Goal: Task Accomplishment & Management: Manage account settings

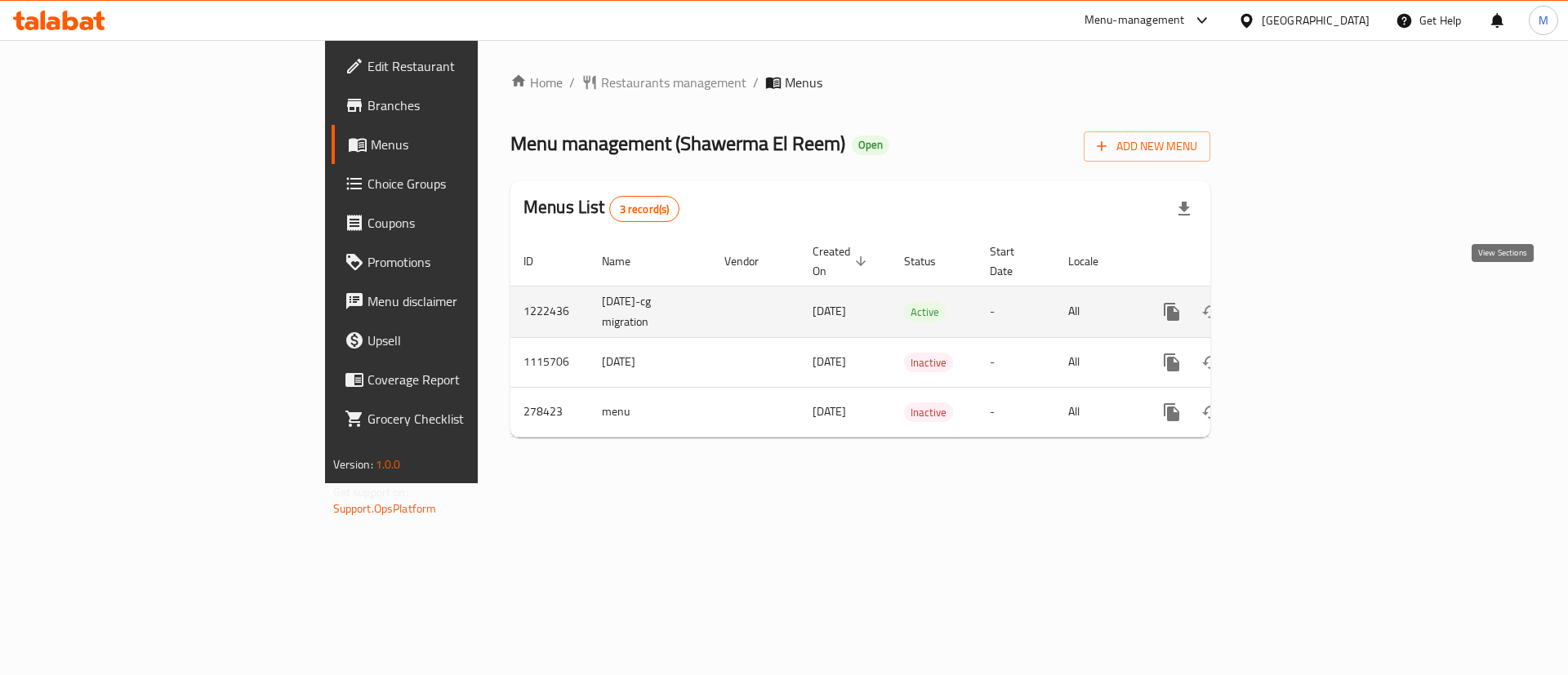
click at [1299, 302] on icon "enhanced table" at bounding box center [1288, 312] width 19 height 19
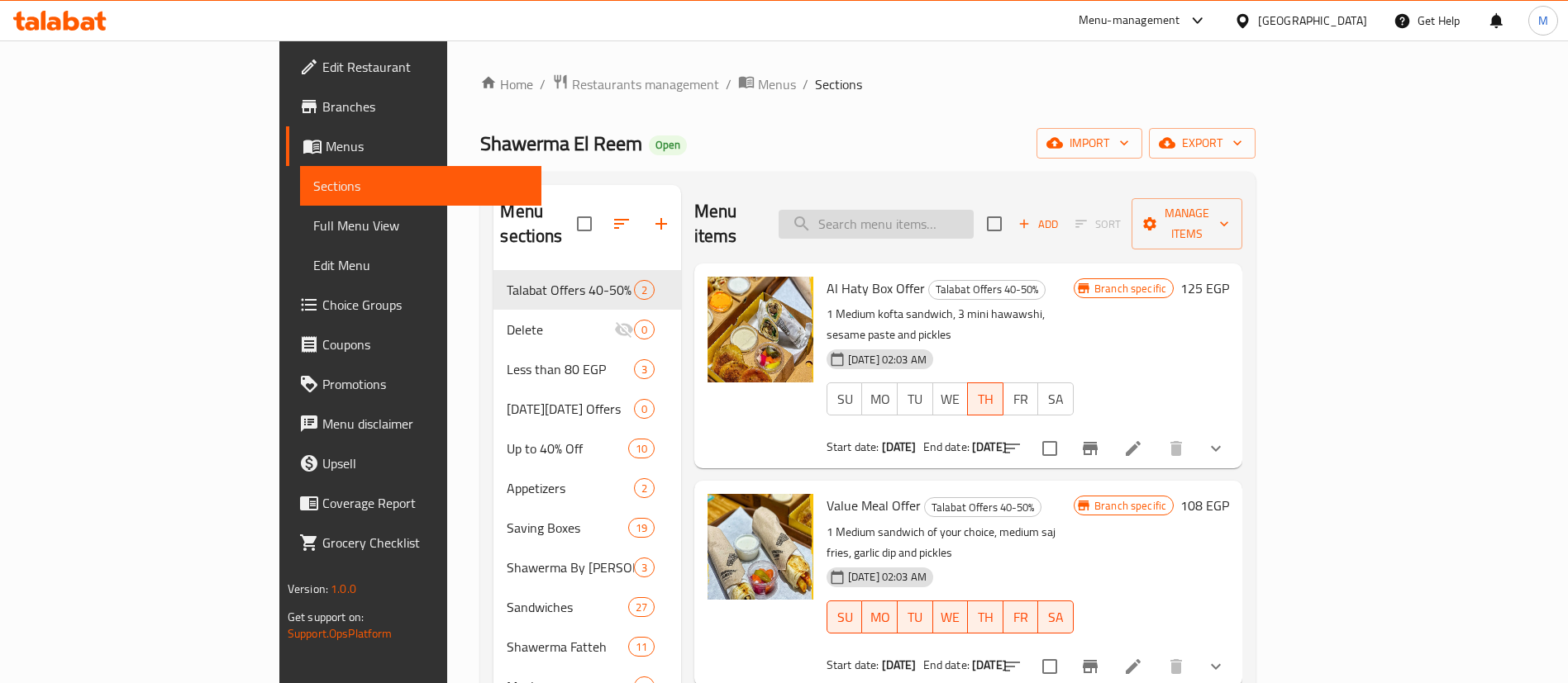
click at [973, 218] on input "search" at bounding box center [876, 224] width 195 height 29
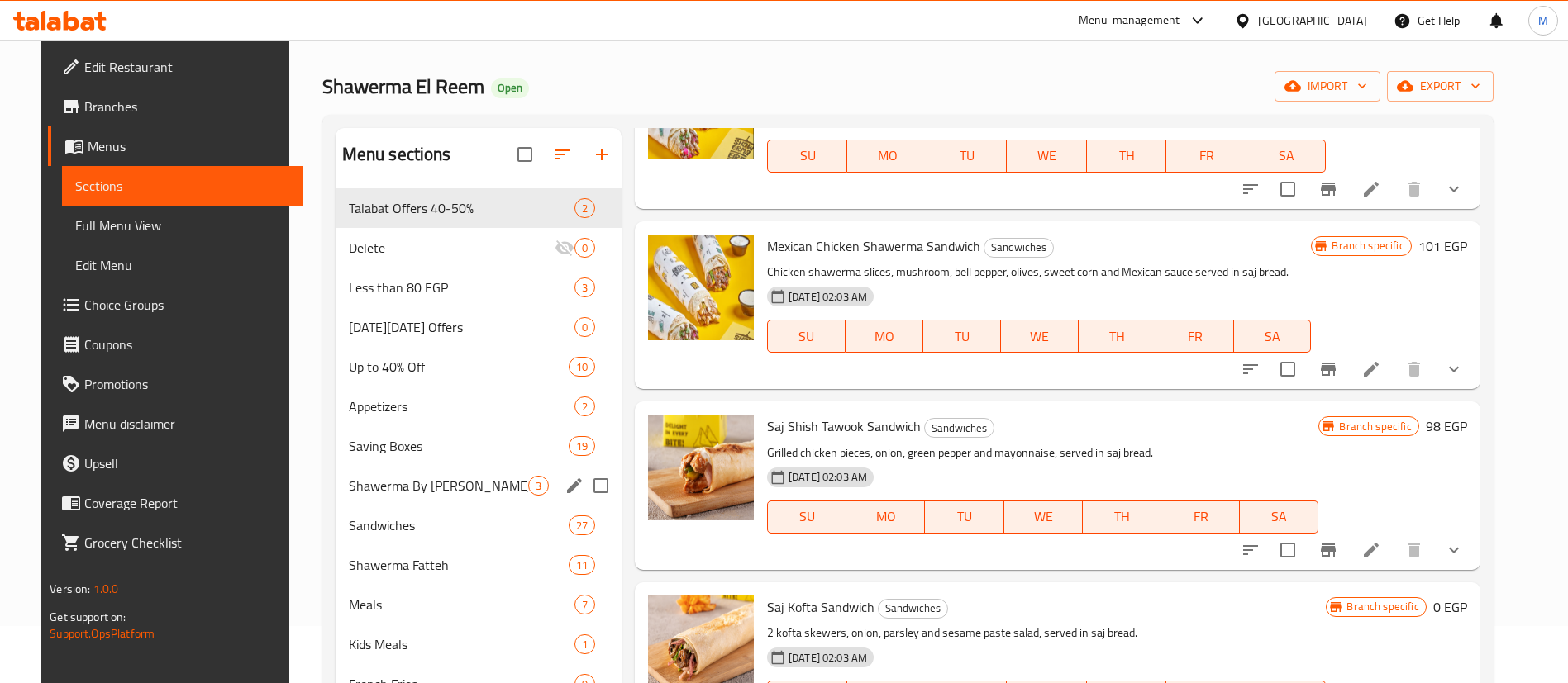
scroll to position [89, 0]
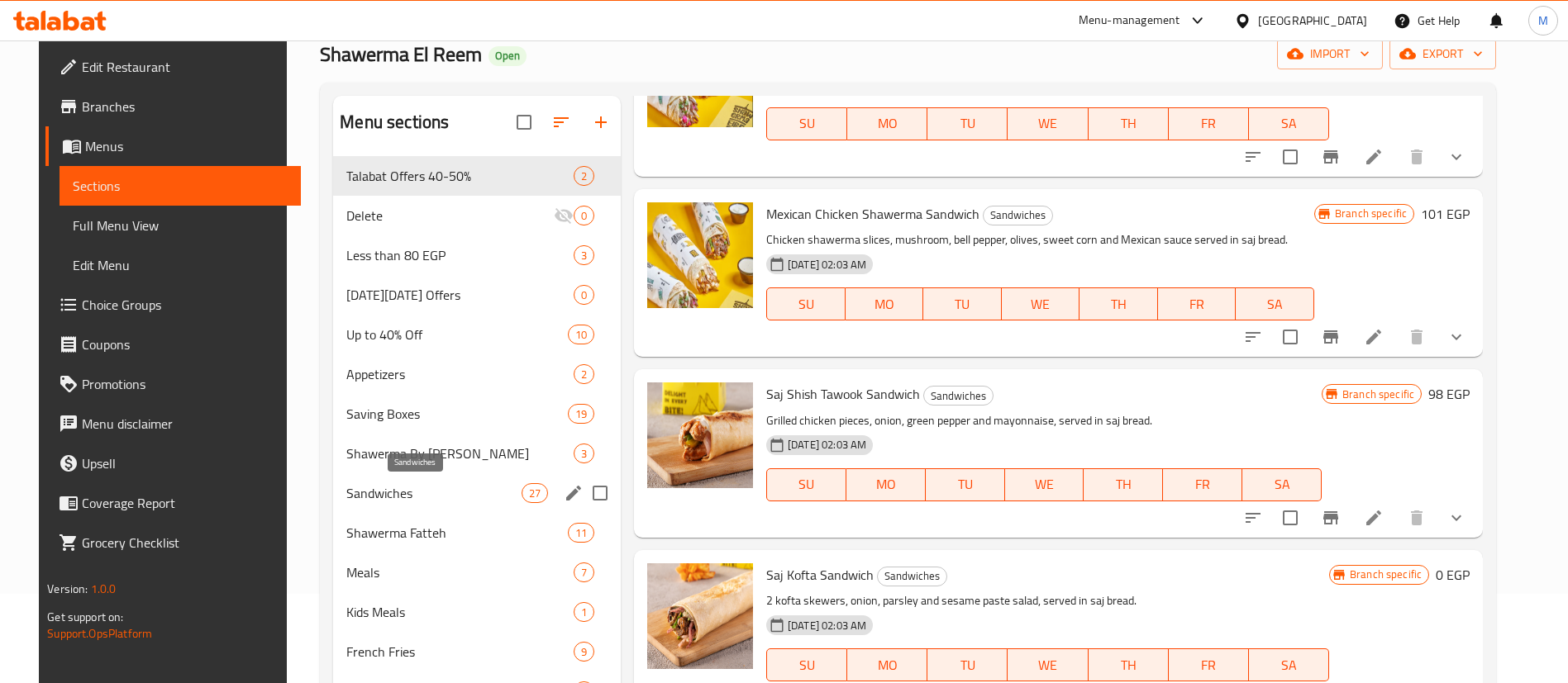
type input "saj"
click at [469, 490] on span "Sandwiches" at bounding box center [434, 492] width 175 height 20
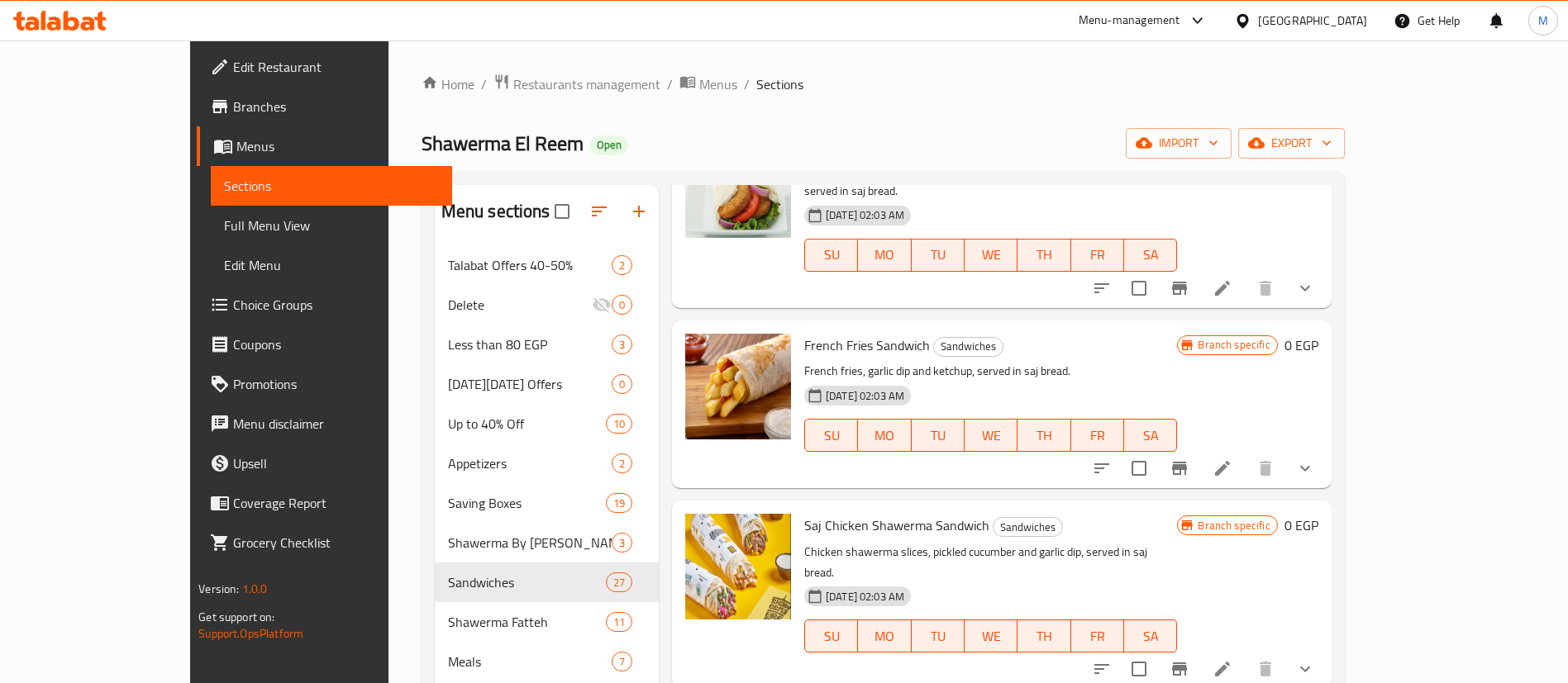
scroll to position [2297, 0]
click at [1316, 657] on icon "show more" at bounding box center [1305, 667] width 20 height 20
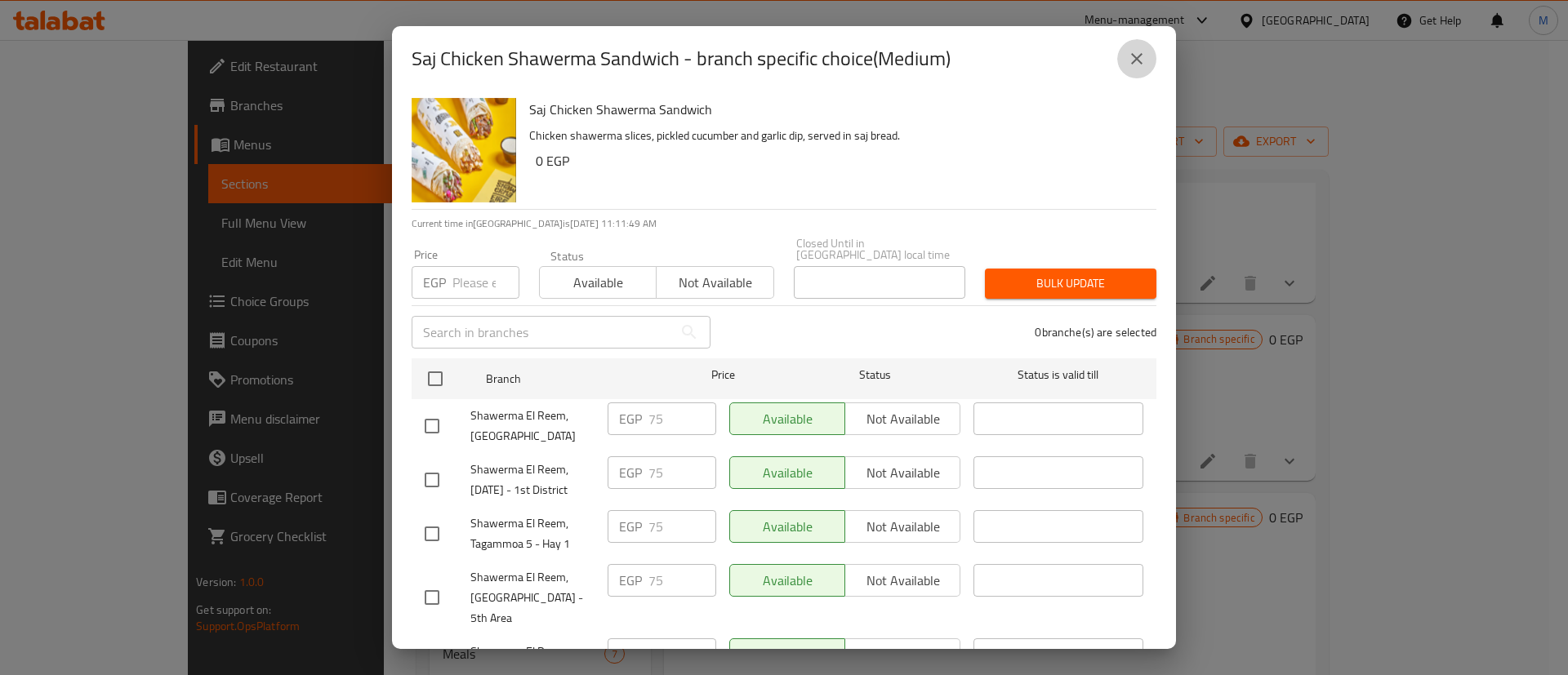
click at [1126, 59] on button "close" at bounding box center [1136, 58] width 39 height 39
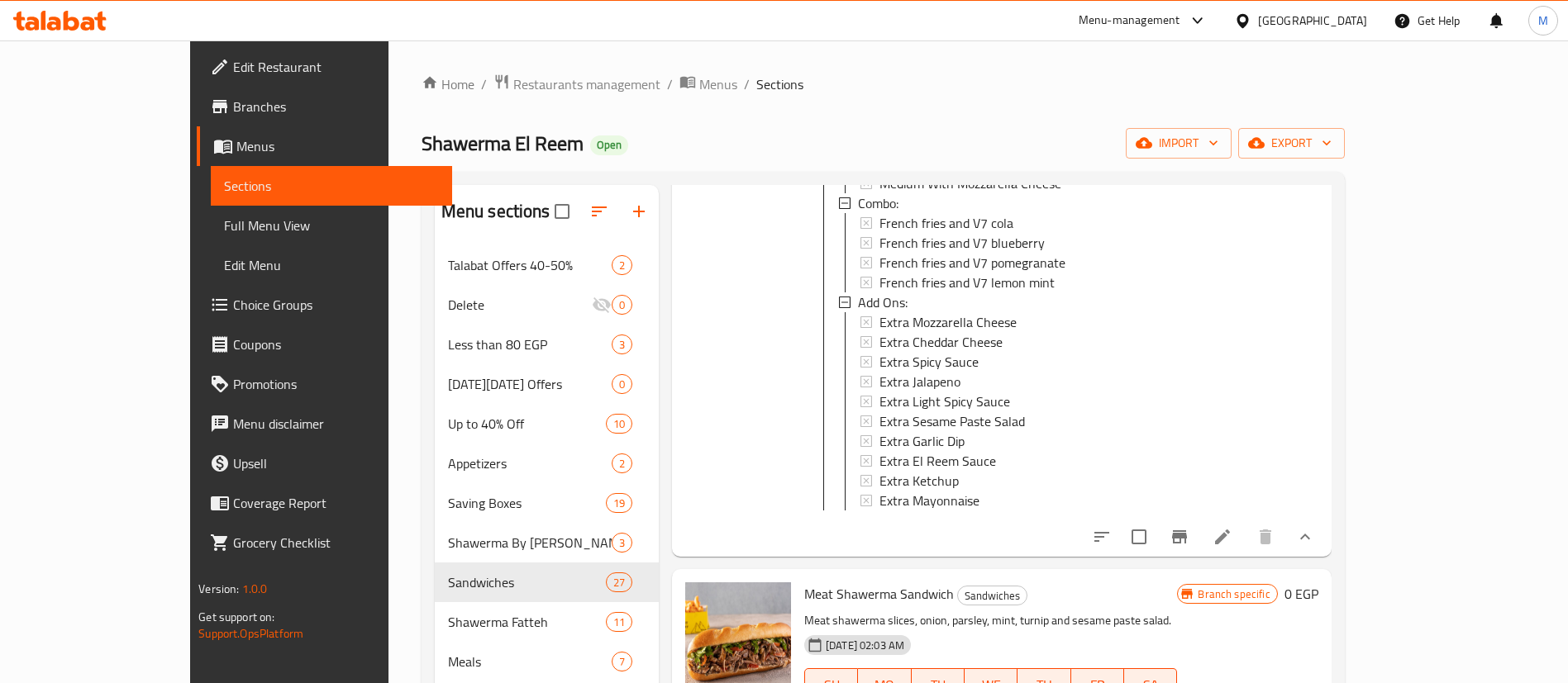
scroll to position [2993, 0]
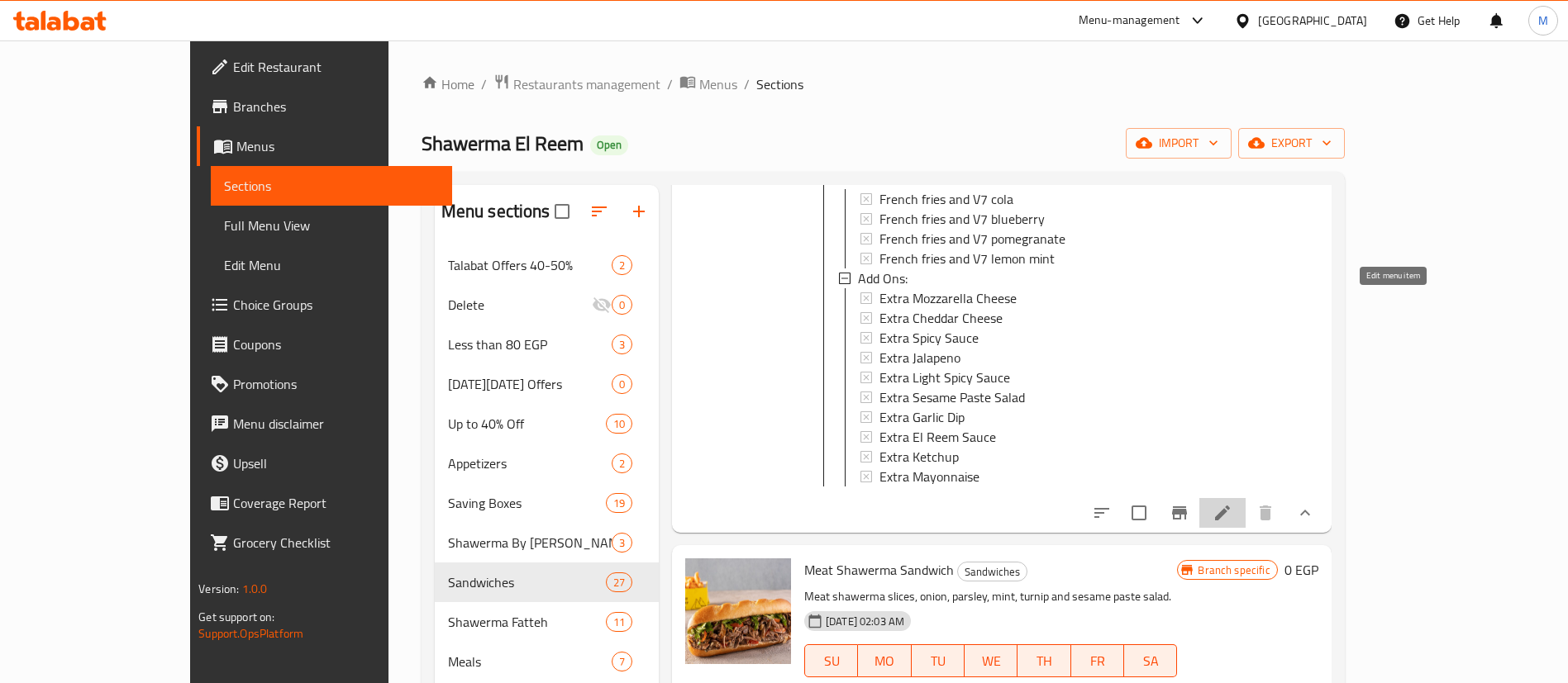
click at [1233, 503] on icon at bounding box center [1222, 513] width 20 height 20
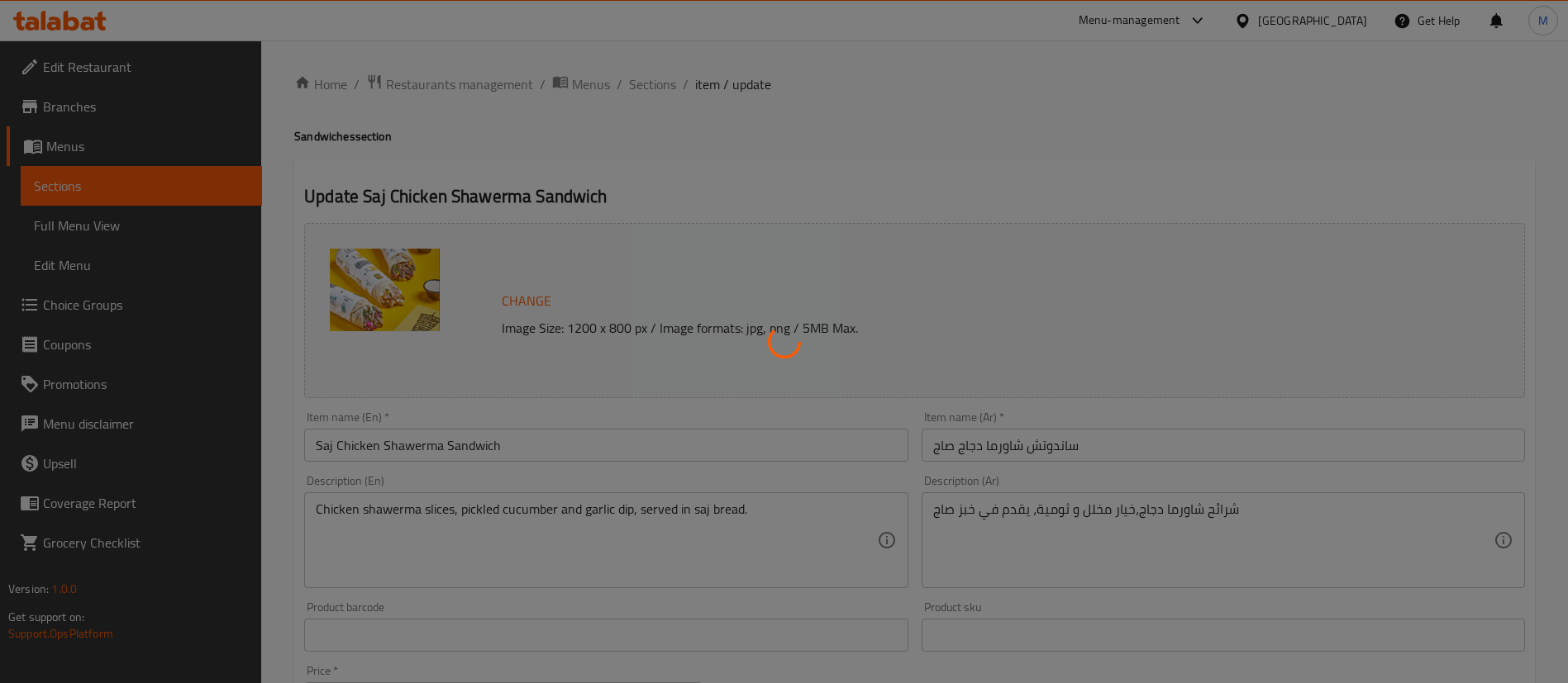
type input "إختيارك من:"
type input "1"
type input "كومبو:"
type input "0"
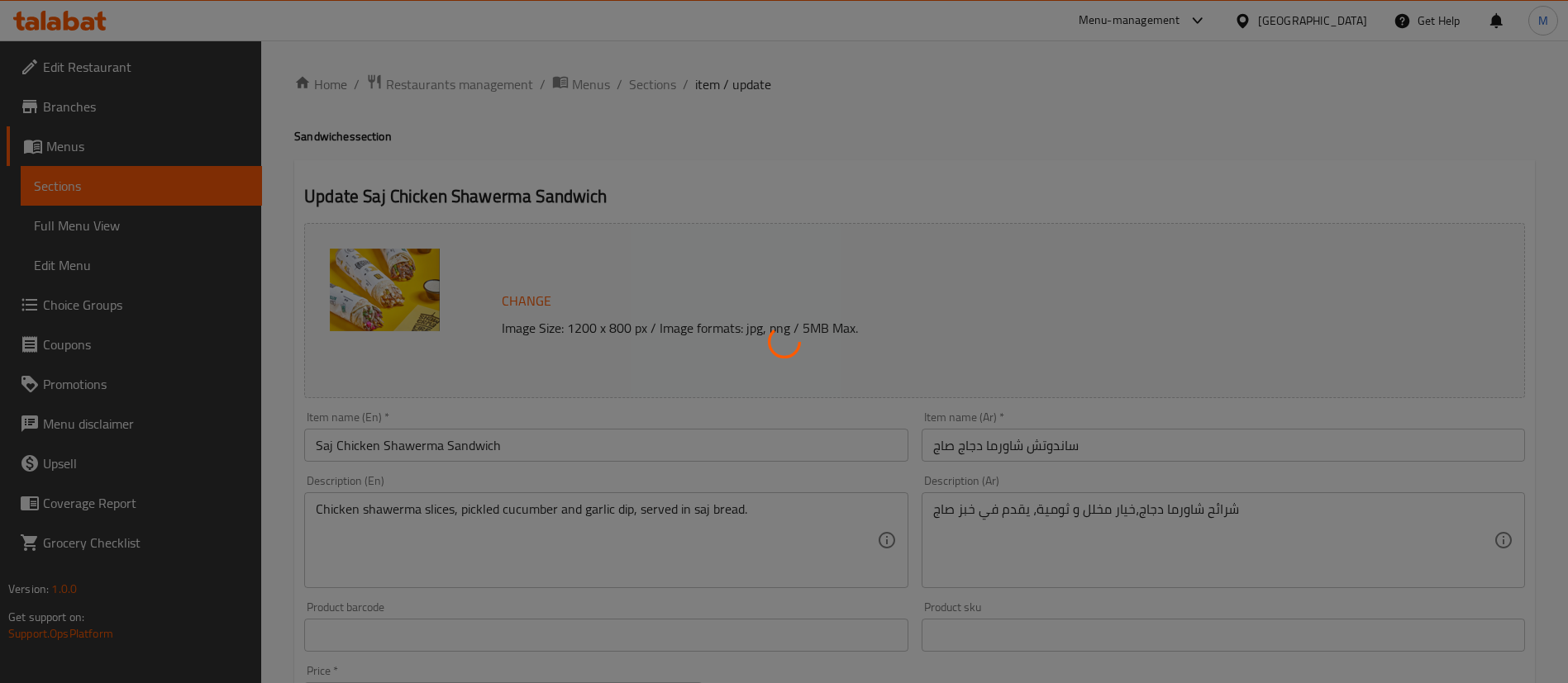
type input "1"
type input "أضافات:"
type input "0"
type input "9"
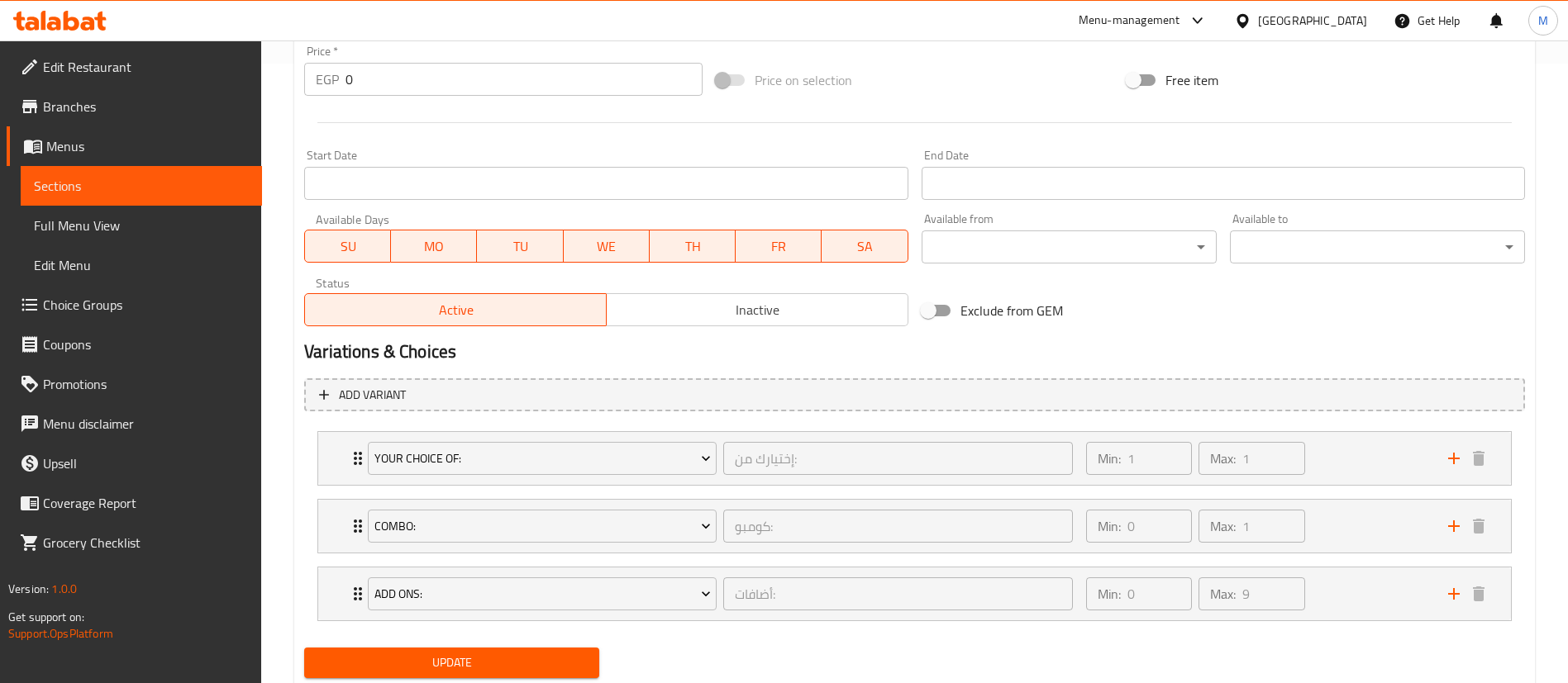
scroll to position [616, 0]
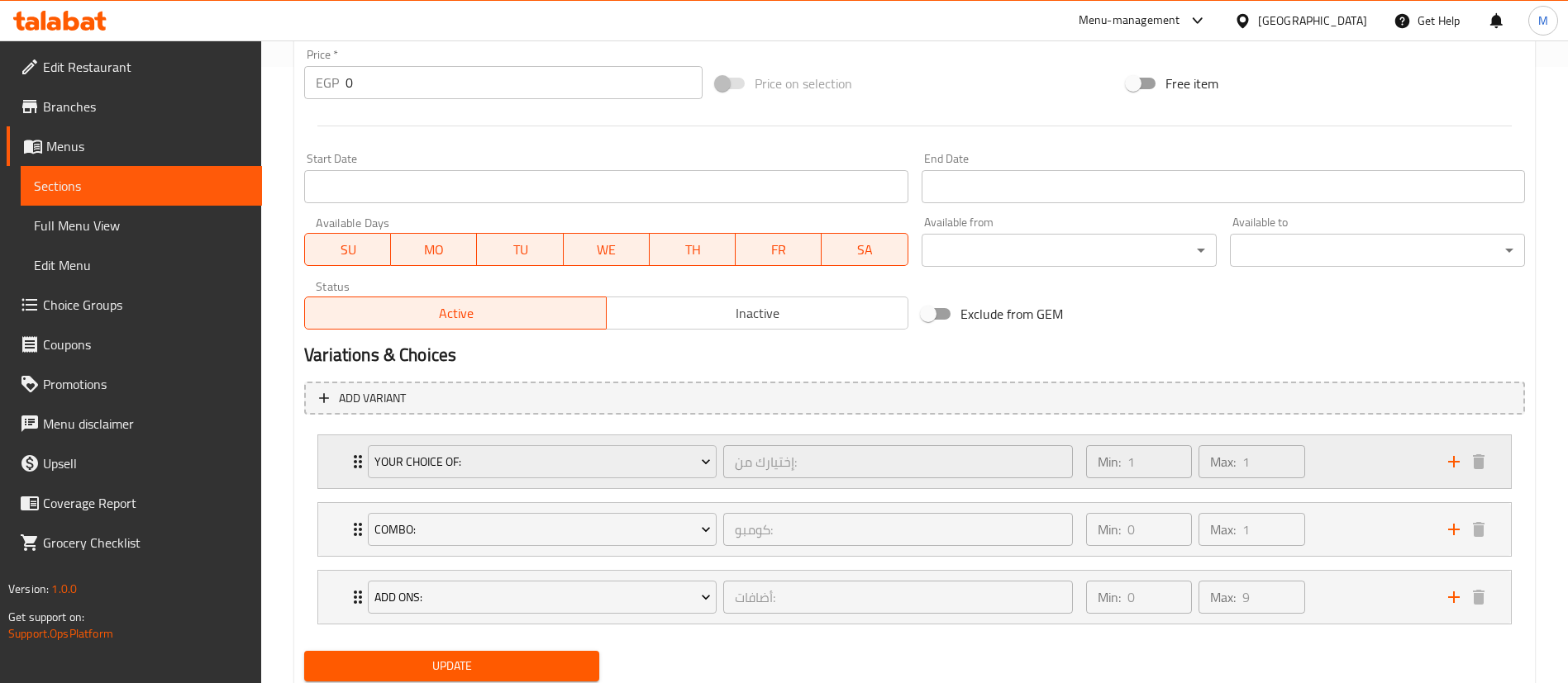
click at [346, 474] on div "Your Choice Of: إختيارك من: ​ Min: 1 ​ Max: 1 ​" at bounding box center [914, 462] width 1193 height 53
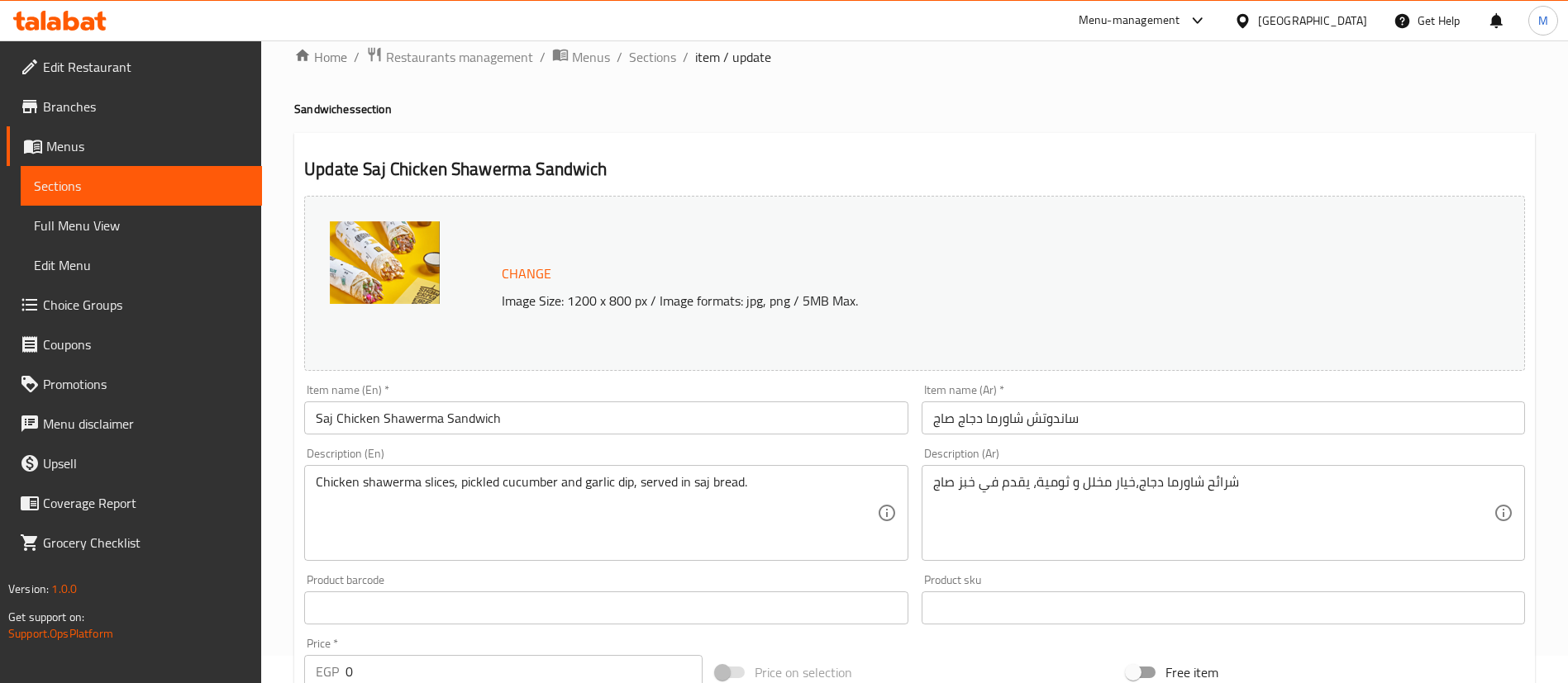
scroll to position [0, 0]
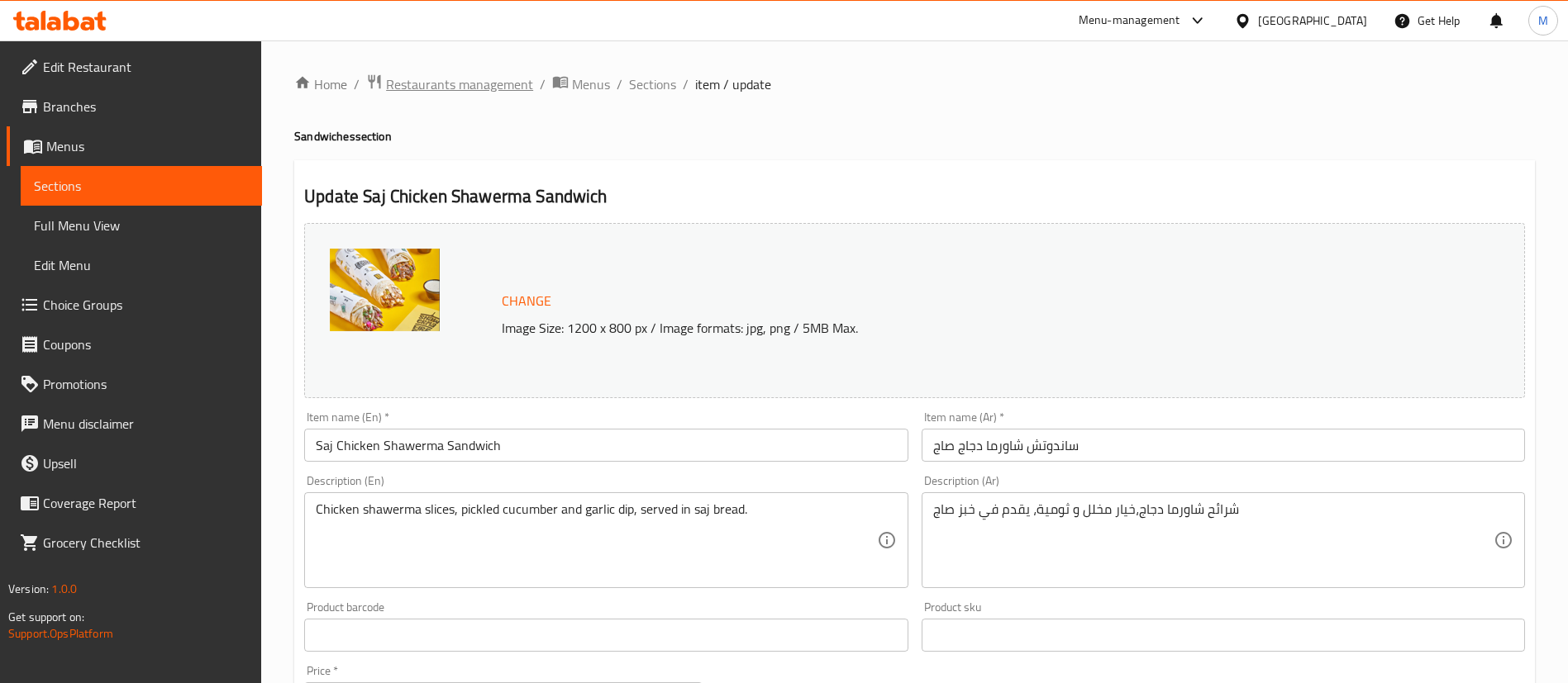
click at [470, 76] on span "Restaurants management" at bounding box center [459, 84] width 147 height 20
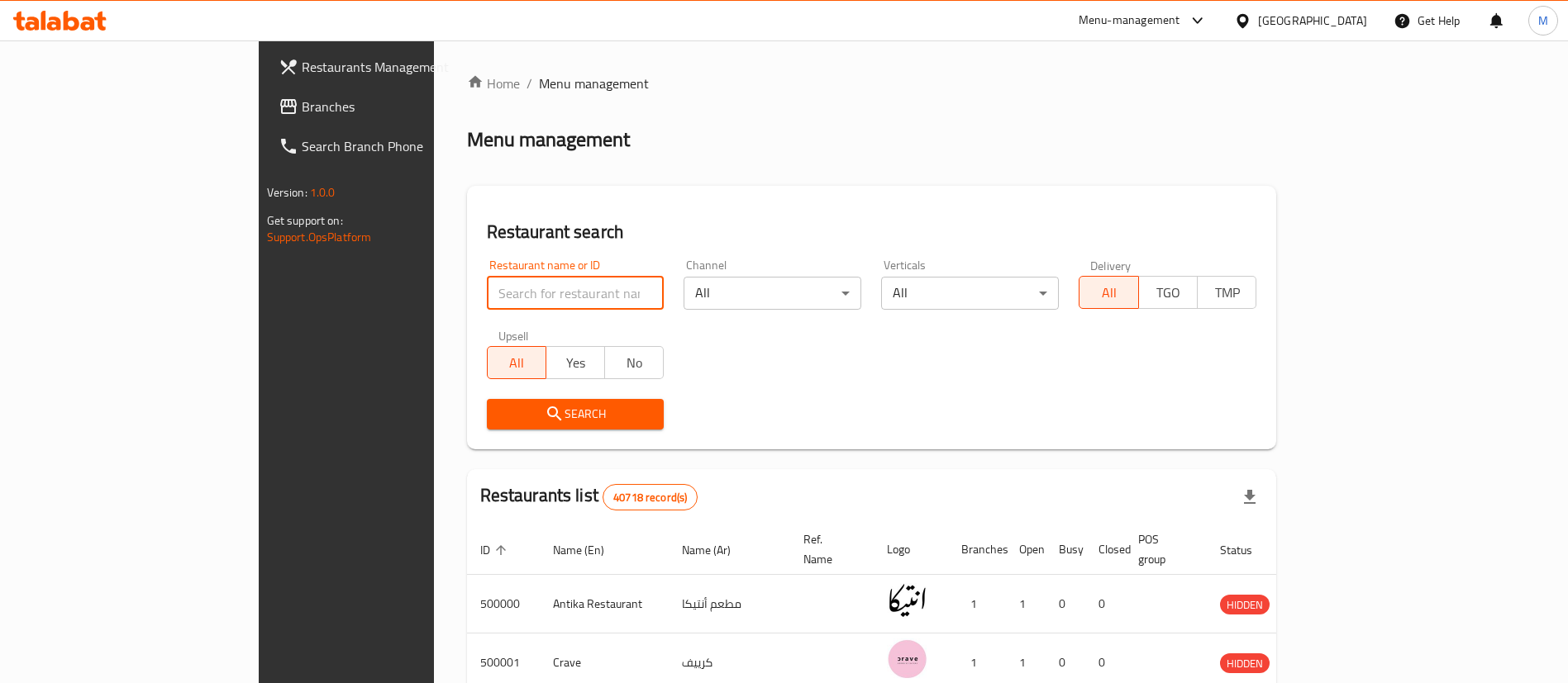
click at [492, 291] on input "search" at bounding box center [576, 293] width 178 height 33
type input "[PERSON_NAME]"
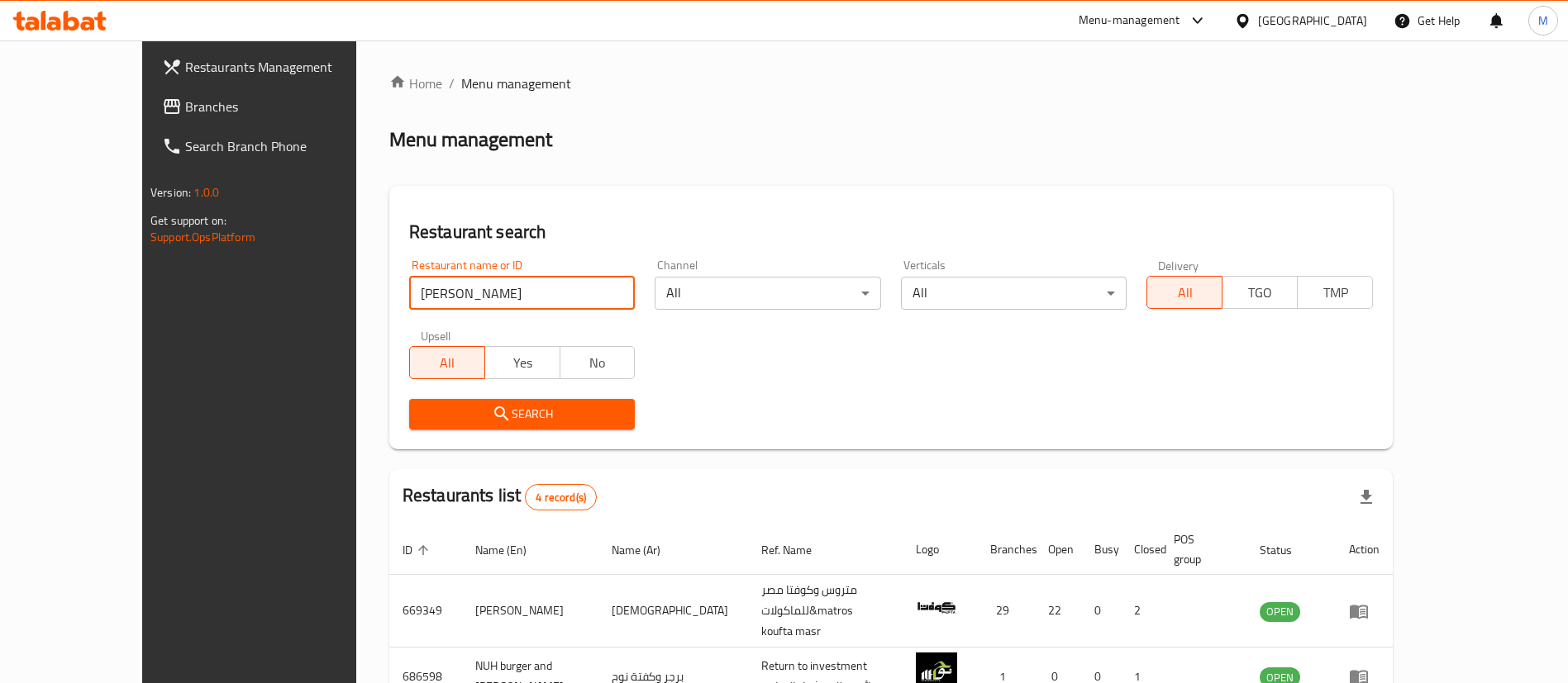
scroll to position [197, 0]
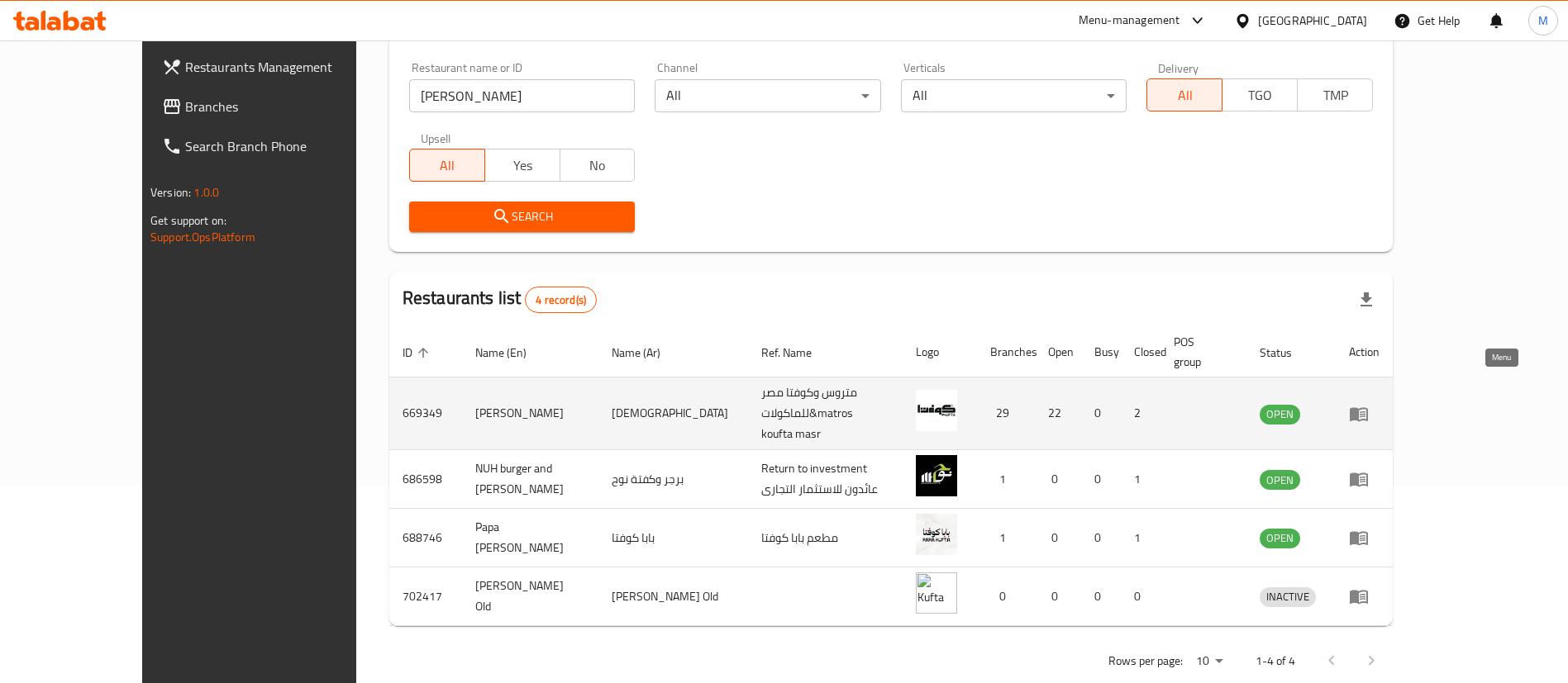
click at [1366, 411] on icon "enhanced table" at bounding box center [1363, 415] width 6 height 7
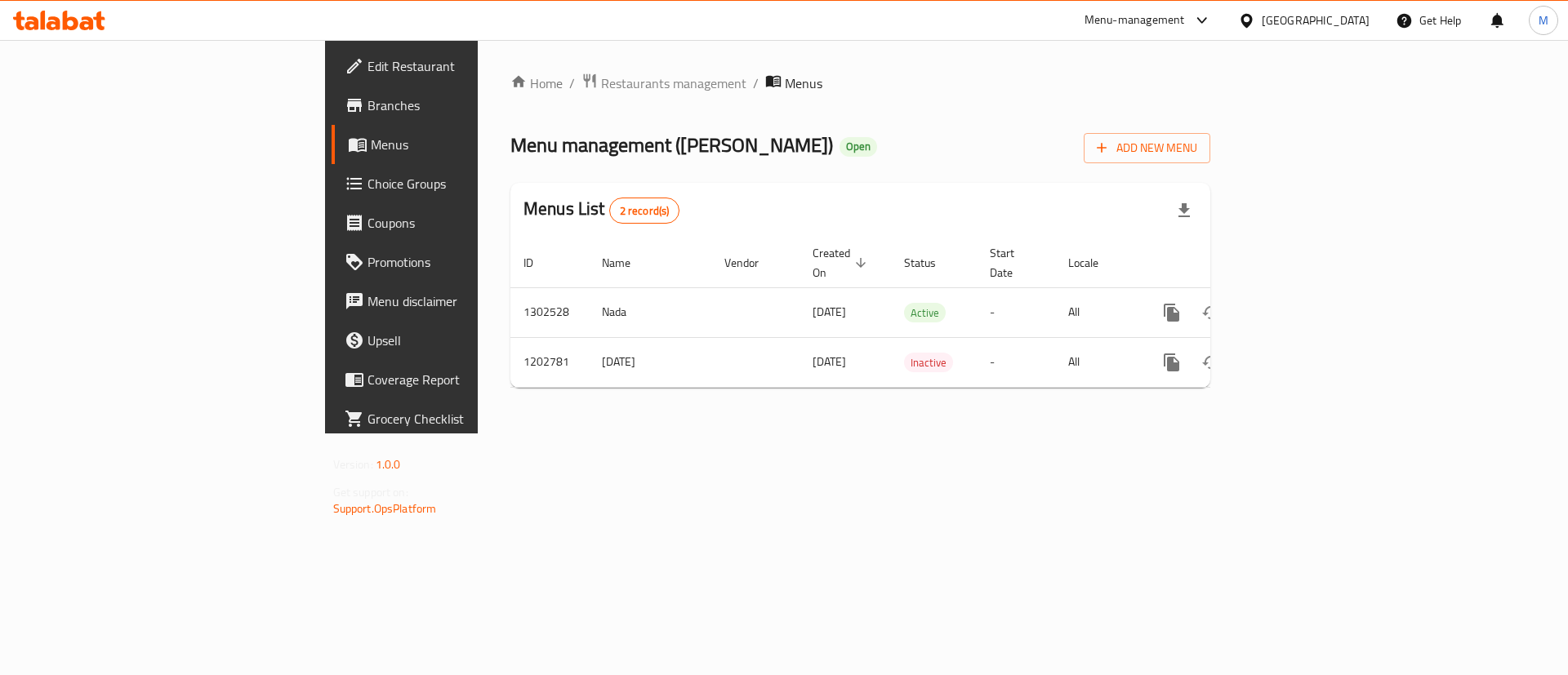
click at [331, 116] on link "Branches" at bounding box center [459, 105] width 255 height 39
